Goal: Information Seeking & Learning: Understand process/instructions

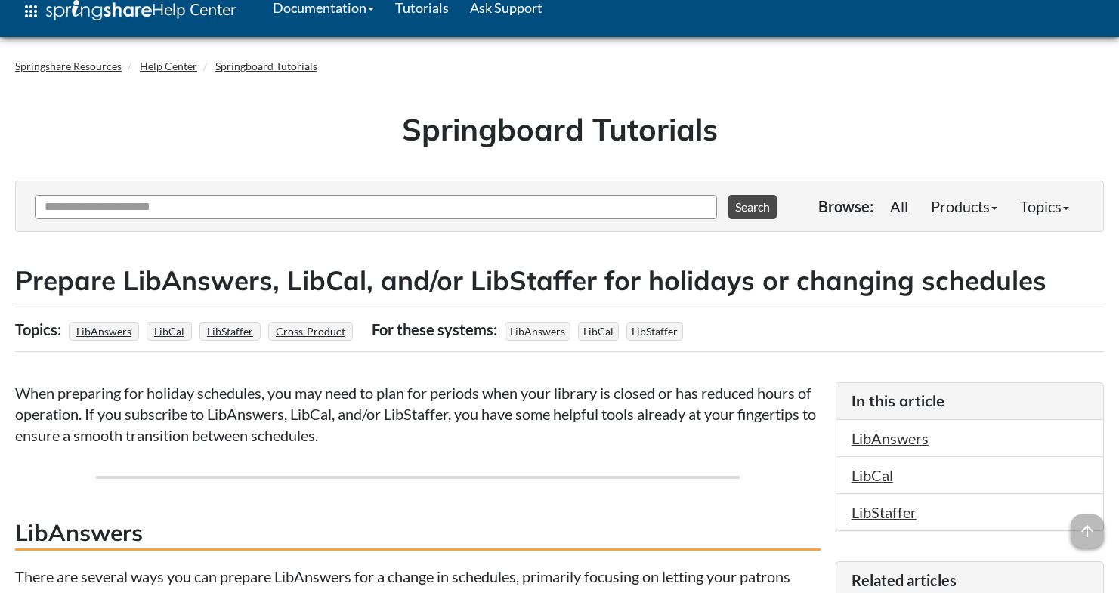
scroll to position [11, 0]
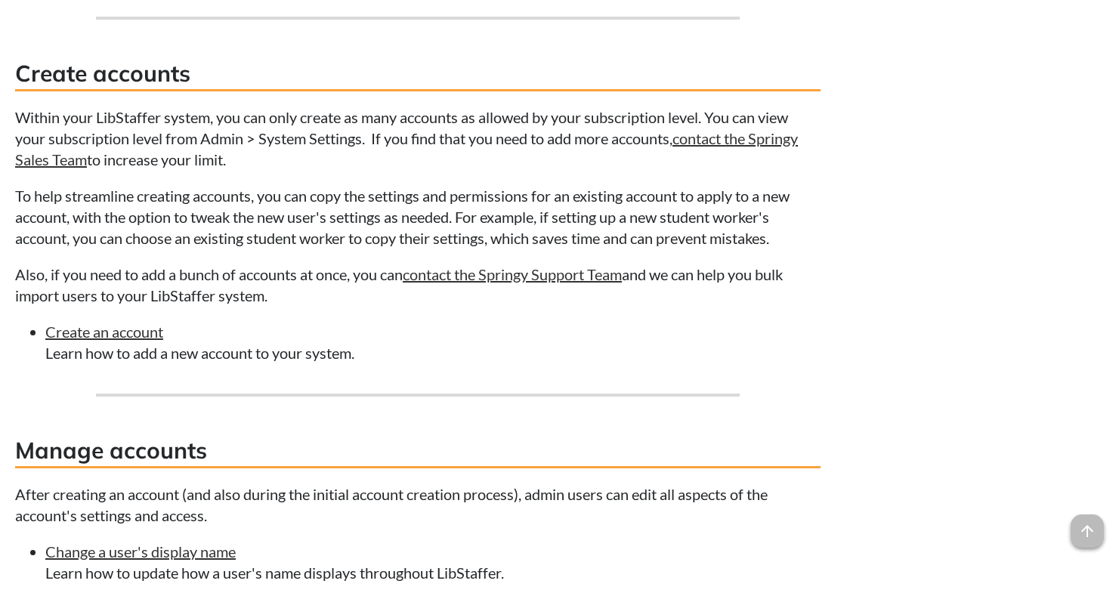
scroll to position [1369, 0]
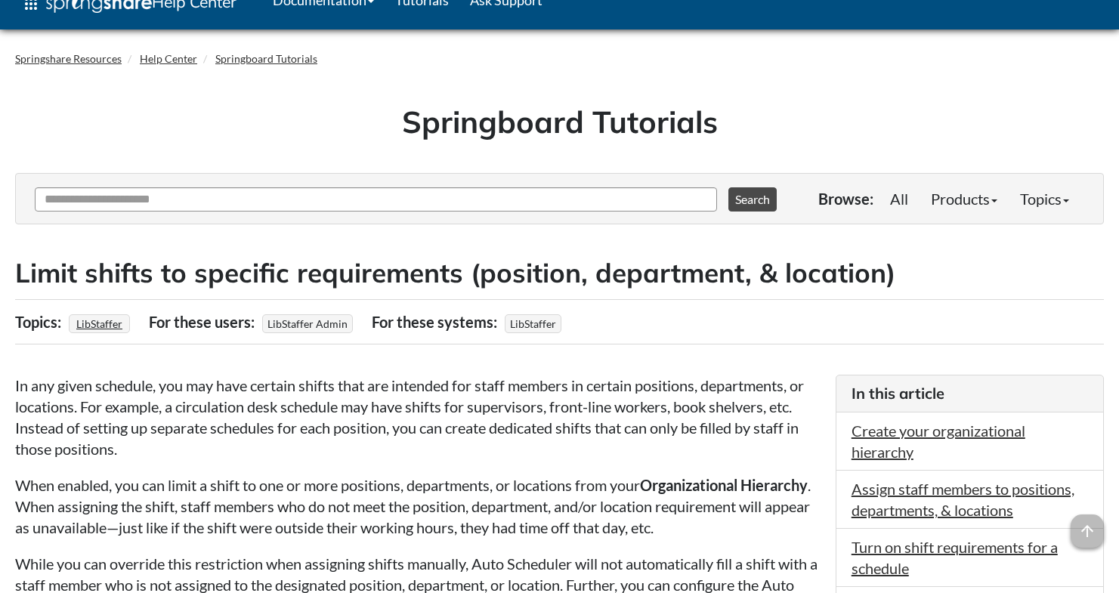
scroll to position [29, 0]
